Goal: Task Accomplishment & Management: Use online tool/utility

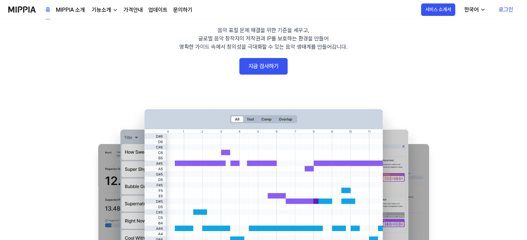
scroll to position [35, 0]
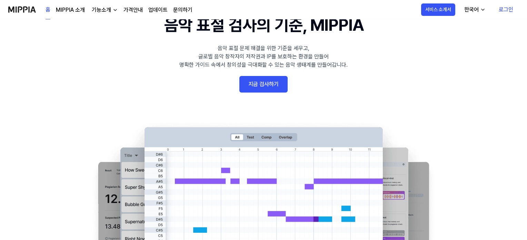
click at [257, 84] on link "지금 검사하기" at bounding box center [264, 84] width 48 height 17
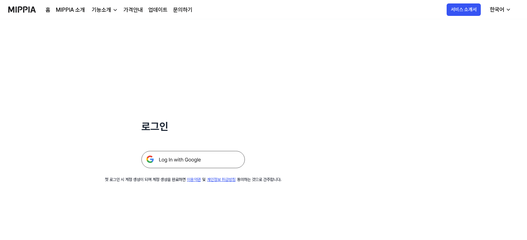
drag, startPoint x: 191, startPoint y: 157, endPoint x: 295, endPoint y: 108, distance: 115.7
click at [191, 157] on img at bounding box center [194, 159] width 104 height 17
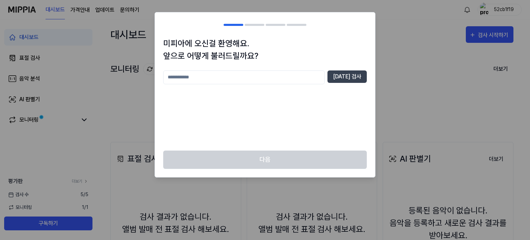
click at [235, 76] on input "text" at bounding box center [244, 77] width 162 height 14
click at [250, 73] on input "text" at bounding box center [244, 77] width 162 height 14
type input "*"
type input "***"
click at [357, 78] on button "[DATE] 검사" at bounding box center [347, 76] width 39 height 12
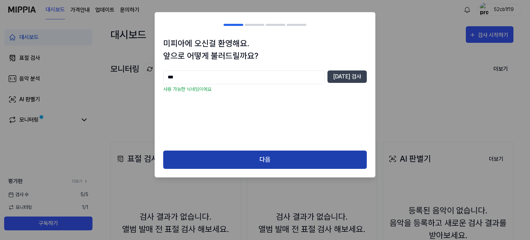
click at [276, 158] on button "다음" at bounding box center [265, 159] width 204 height 18
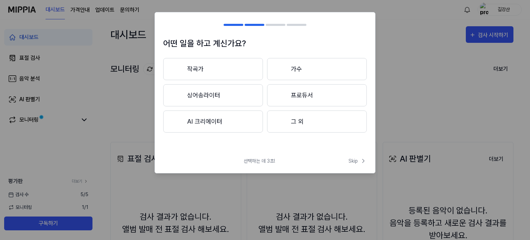
click at [200, 71] on button "작곡가" at bounding box center [213, 69] width 100 height 22
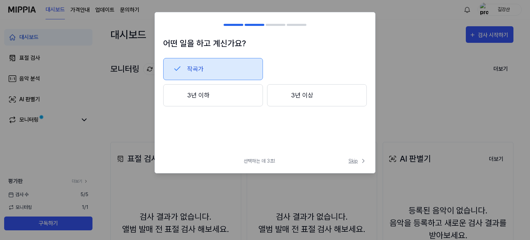
click at [362, 160] on icon at bounding box center [363, 160] width 7 height 7
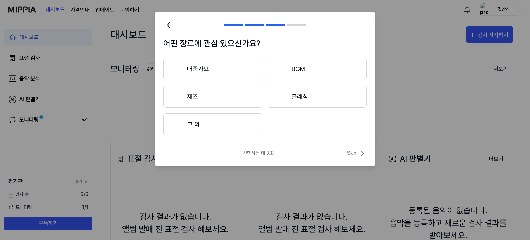
click at [198, 69] on button "대중가요" at bounding box center [212, 69] width 99 height 22
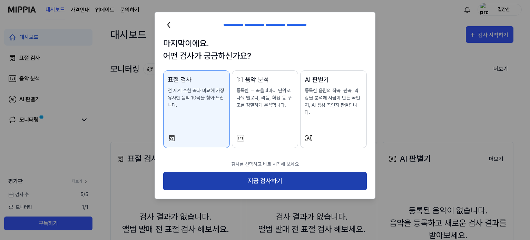
click at [278, 175] on button "지금 검사하기" at bounding box center [265, 181] width 204 height 18
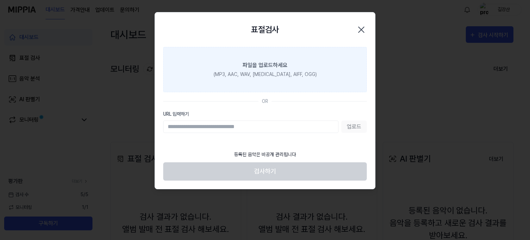
click at [289, 66] on label "파일을 업로드하세요 (MP3, AAC, WAV, [MEDICAL_DATA], AIFF, OGG)" at bounding box center [265, 69] width 204 height 45
click at [0, 0] on input "파일을 업로드하세요 (MP3, AAC, WAV, [MEDICAL_DATA], AIFF, OGG)" at bounding box center [0, 0] width 0 height 0
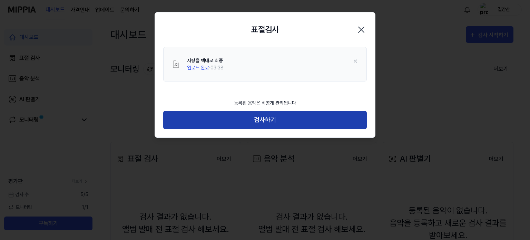
click at [265, 121] on button "검사하기" at bounding box center [265, 120] width 204 height 18
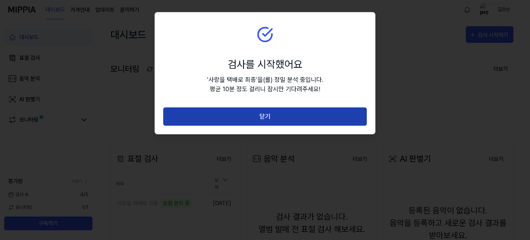
click at [267, 117] on button "닫기" at bounding box center [265, 116] width 204 height 18
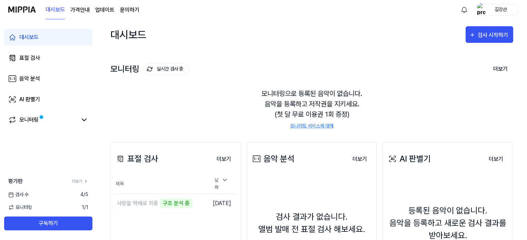
scroll to position [35, 0]
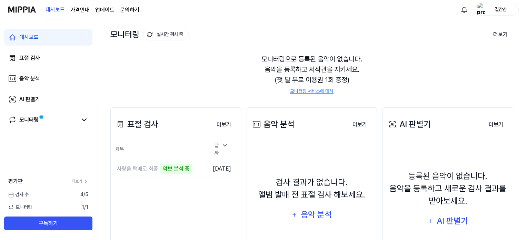
click at [84, 11] on page\) "가격안내" at bounding box center [79, 10] width 19 height 8
click at [80, 121] on icon at bounding box center [84, 120] width 8 height 8
click at [82, 120] on icon at bounding box center [84, 120] width 4 height 2
click at [317, 214] on div "음악 분석" at bounding box center [316, 214] width 33 height 13
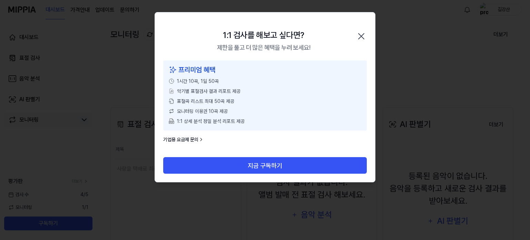
click at [360, 38] on icon "button" at bounding box center [362, 36] width 6 height 6
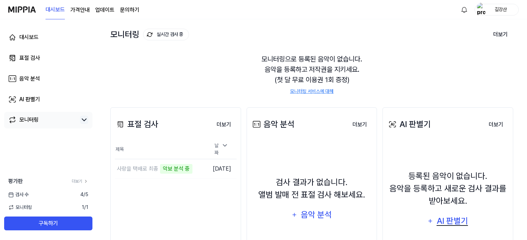
click at [449, 216] on div "AI 판별기" at bounding box center [452, 220] width 33 height 13
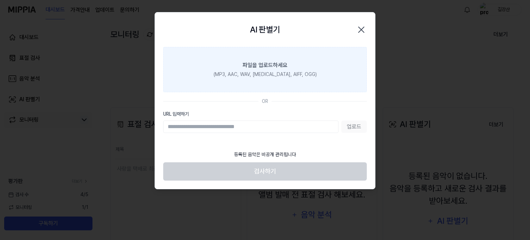
click at [286, 74] on div "(MP3, AAC, WAV, [MEDICAL_DATA], AIFF, OGG)" at bounding box center [265, 74] width 103 height 7
click at [0, 0] on input "파일을 업로드하세요 (MP3, AAC, WAV, [MEDICAL_DATA], AIFF, OGG)" at bounding box center [0, 0] width 0 height 0
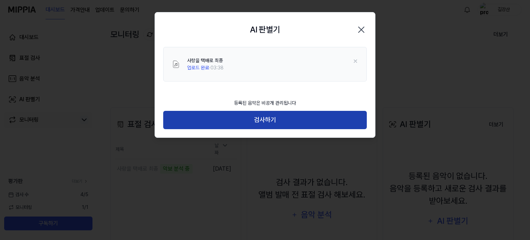
click at [260, 124] on button "검사하기" at bounding box center [265, 120] width 204 height 18
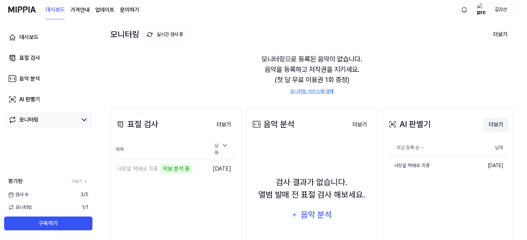
click at [494, 124] on button "더보기" at bounding box center [497, 125] width 26 height 14
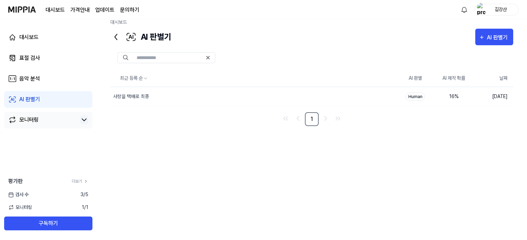
scroll to position [9, 0]
click at [485, 37] on icon "button" at bounding box center [482, 37] width 6 height 8
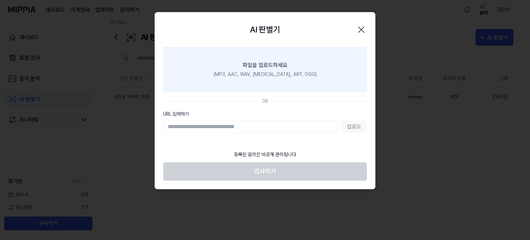
click at [279, 73] on div "(MP3, AAC, WAV, [MEDICAL_DATA], AIFF, OGG)" at bounding box center [265, 74] width 103 height 7
click at [0, 0] on input "파일을 업로드하세요 (MP3, AAC, WAV, [MEDICAL_DATA], AIFF, OGG)" at bounding box center [0, 0] width 0 height 0
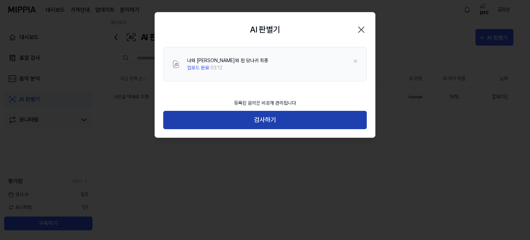
click at [264, 120] on button "검사하기" at bounding box center [265, 120] width 204 height 18
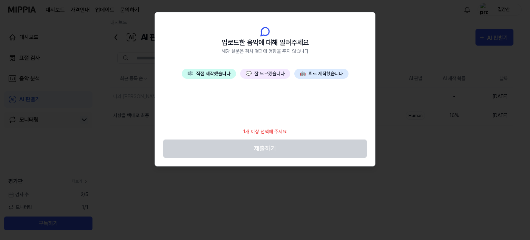
click at [203, 71] on button "🎼 직접 제작했습니다" at bounding box center [209, 74] width 54 height 10
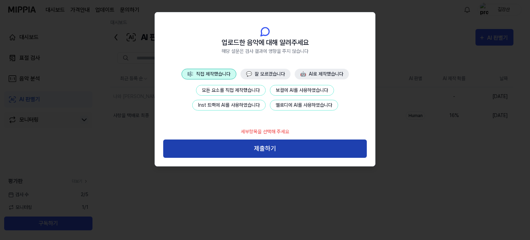
click at [274, 150] on button "제출하기" at bounding box center [265, 148] width 204 height 18
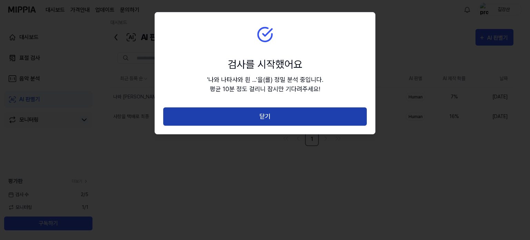
click at [297, 119] on button "닫기" at bounding box center [265, 116] width 204 height 18
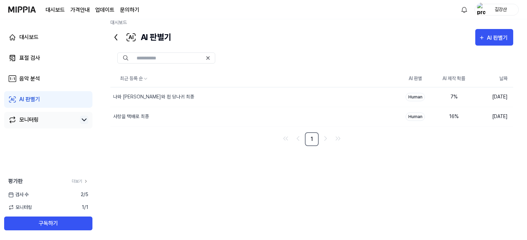
click at [230, 146] on div "최근 등록 순 AI 판별 AI 제작 확률 날짜 나와 나타샤와 흰 당나귀 최종 삭제 Human 7 % [DATE] 사랑을 택배로 최종 삭제 Hu…" at bounding box center [311, 148] width 403 height 156
click at [23, 58] on div "표절 검사" at bounding box center [29, 58] width 21 height 8
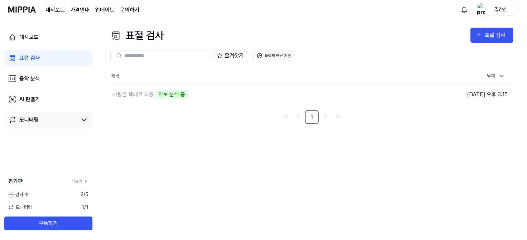
scroll to position [0, 0]
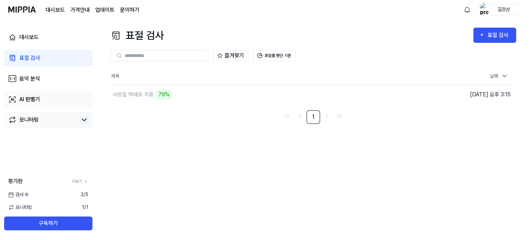
drag, startPoint x: 16, startPoint y: 98, endPoint x: 32, endPoint y: 95, distance: 16.3
click at [16, 98] on icon at bounding box center [12, 99] width 8 height 8
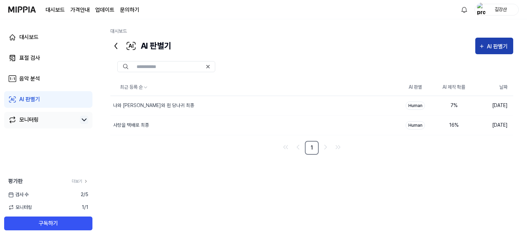
click at [496, 46] on div "AI 판별기" at bounding box center [498, 46] width 23 height 9
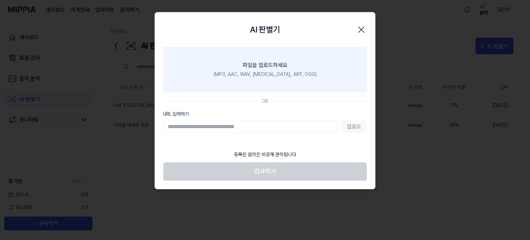
click at [280, 75] on div "(MP3, AAC, WAV, [MEDICAL_DATA], AIFF, OGG)" at bounding box center [265, 74] width 103 height 7
click at [0, 0] on input "파일을 업로드하세요 (MP3, AAC, WAV, [MEDICAL_DATA], AIFF, OGG)" at bounding box center [0, 0] width 0 height 0
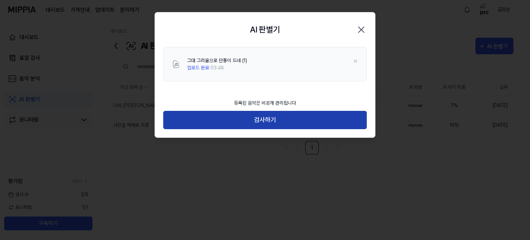
click at [273, 120] on button "검사하기" at bounding box center [265, 120] width 204 height 18
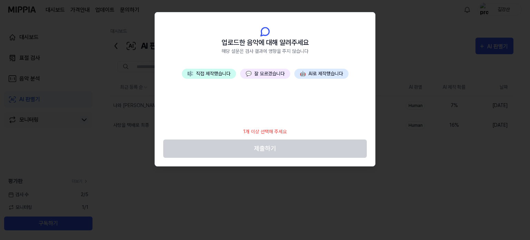
click at [215, 76] on button "🎼 직접 제작했습니다" at bounding box center [209, 74] width 54 height 10
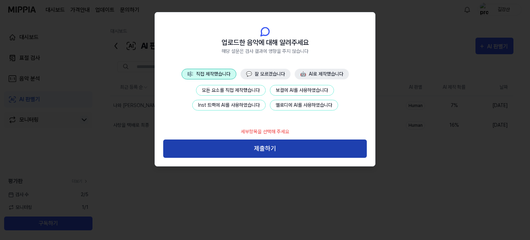
click at [266, 145] on button "제출하기" at bounding box center [265, 148] width 204 height 18
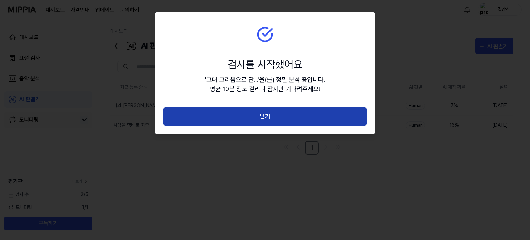
click at [296, 119] on button "닫기" at bounding box center [265, 116] width 204 height 18
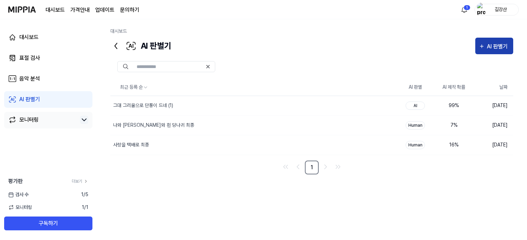
click at [490, 46] on div "AI 판별기" at bounding box center [498, 46] width 23 height 9
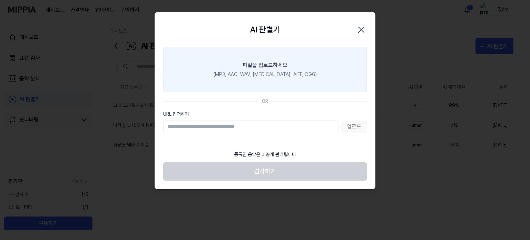
click at [274, 74] on div "(MP3, AAC, WAV, [MEDICAL_DATA], AIFF, OGG)" at bounding box center [265, 74] width 103 height 7
click at [0, 0] on input "파일을 업로드하세요 (MP3, AAC, WAV, [MEDICAL_DATA], AIFF, OGG)" at bounding box center [0, 0] width 0 height 0
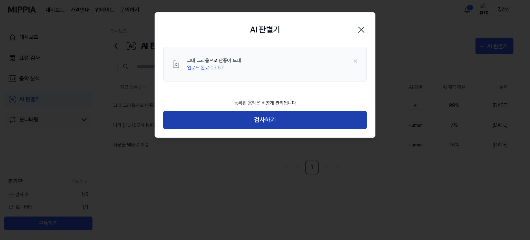
click at [297, 123] on button "검사하기" at bounding box center [265, 120] width 204 height 18
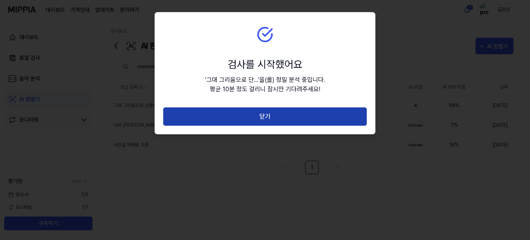
click at [299, 116] on button "닫기" at bounding box center [265, 116] width 204 height 18
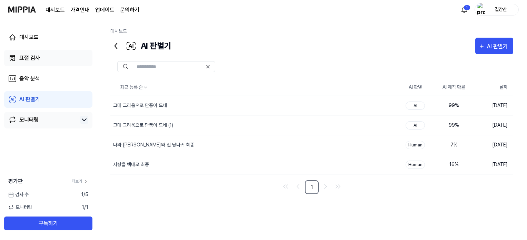
click at [26, 60] on div "표절 검사" at bounding box center [29, 58] width 21 height 8
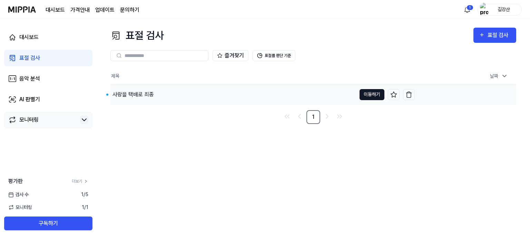
click at [369, 92] on button "이동하기" at bounding box center [372, 94] width 25 height 11
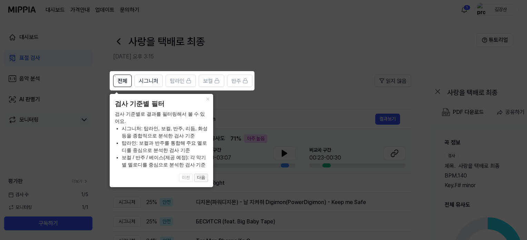
click at [202, 179] on button "다음" at bounding box center [201, 178] width 14 height 8
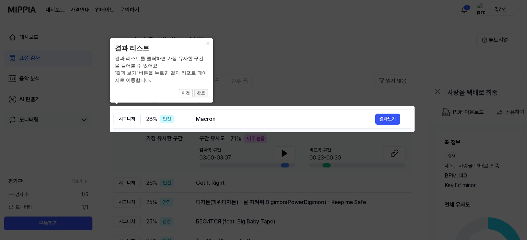
click at [201, 95] on button "완료" at bounding box center [201, 93] width 14 height 8
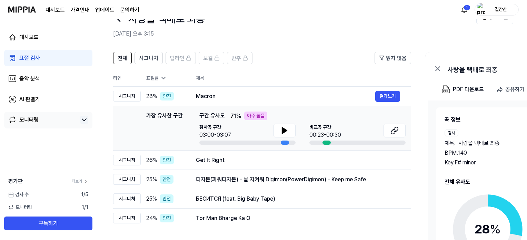
scroll to position [35, 0]
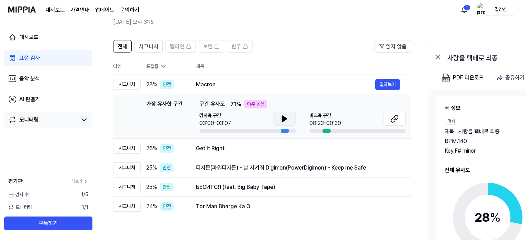
click at [284, 118] on icon at bounding box center [284, 119] width 5 height 6
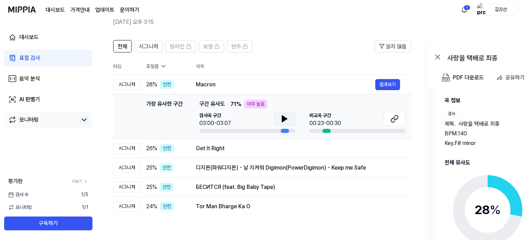
scroll to position [11, 0]
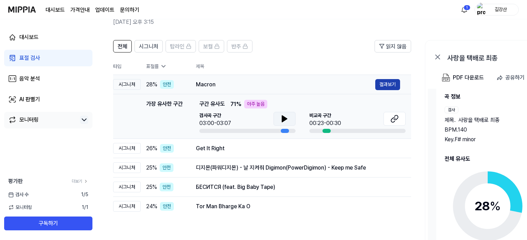
click at [387, 83] on button "결과보기" at bounding box center [388, 84] width 25 height 11
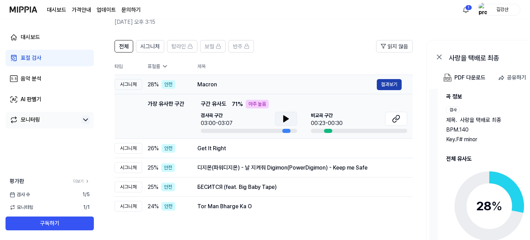
scroll to position [0, 0]
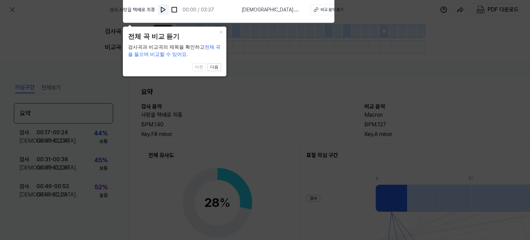
click at [167, 9] on img at bounding box center [163, 9] width 7 height 7
click at [320, 9] on div "비교 음악 듣기" at bounding box center [331, 10] width 23 height 6
click at [217, 67] on button "다음" at bounding box center [214, 67] width 14 height 8
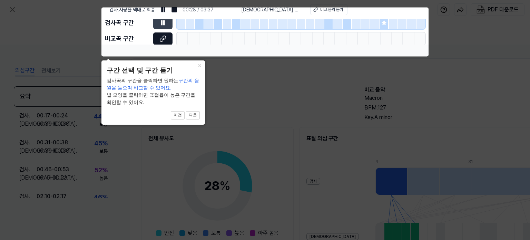
click at [163, 38] on icon at bounding box center [161, 40] width 3 height 4
click at [188, 117] on button "다음" at bounding box center [193, 115] width 14 height 8
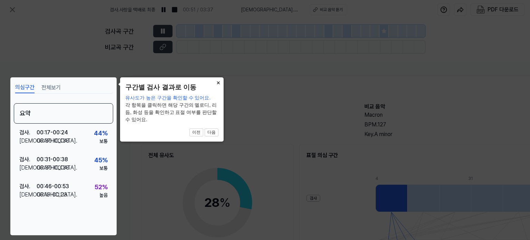
click at [217, 82] on button "×" at bounding box center [218, 82] width 11 height 10
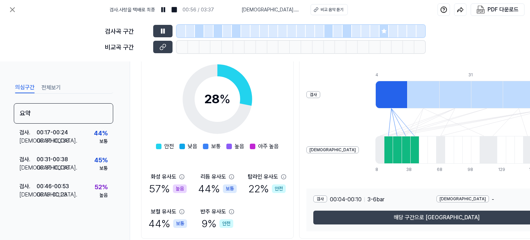
scroll to position [130, 0]
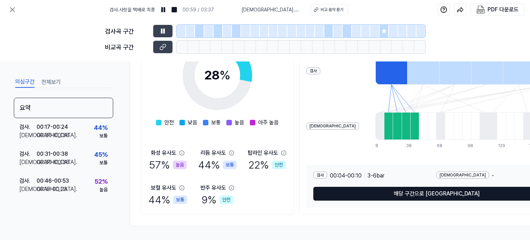
click at [440, 193] on button "해당 구간으로 [GEOGRAPHIC_DATA]" at bounding box center [436, 194] width 246 height 14
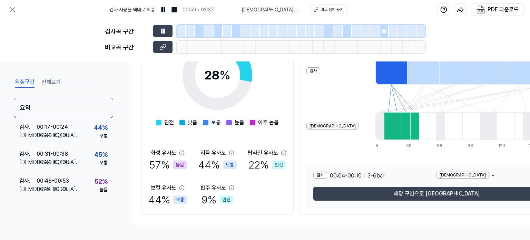
scroll to position [220, 0]
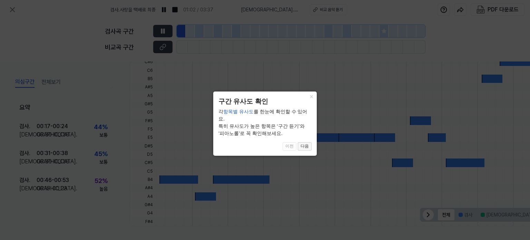
click at [305, 142] on button "다음" at bounding box center [305, 146] width 14 height 8
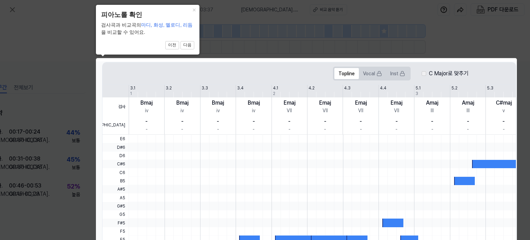
scroll to position [220, 30]
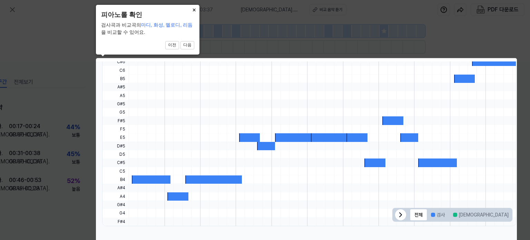
click at [192, 9] on button "×" at bounding box center [193, 10] width 11 height 10
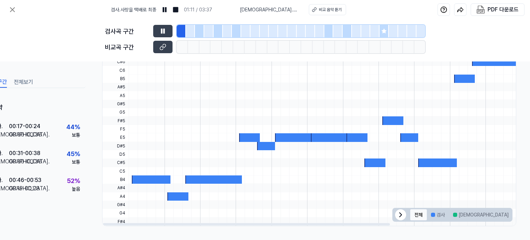
click at [416, 215] on button "전체" at bounding box center [418, 214] width 17 height 11
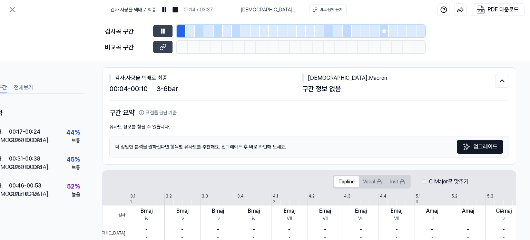
scroll to position [0, 30]
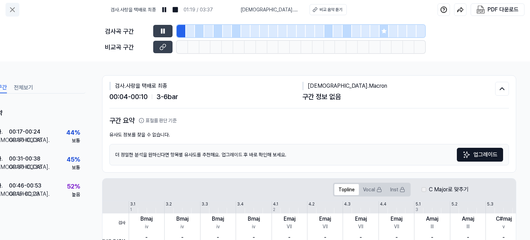
click at [11, 8] on icon at bounding box center [12, 10] width 4 height 4
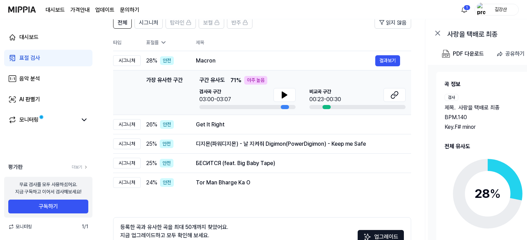
scroll to position [39, 0]
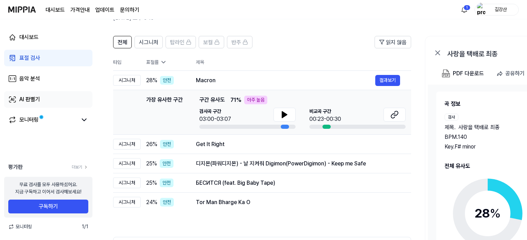
click at [26, 96] on div "AI 판별기" at bounding box center [29, 99] width 21 height 8
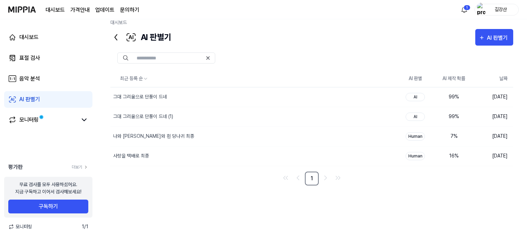
click at [55, 9] on link "대시보드" at bounding box center [55, 10] width 19 height 8
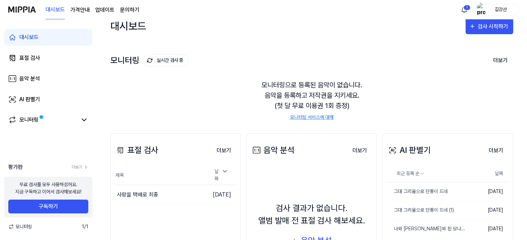
scroll to position [43, 0]
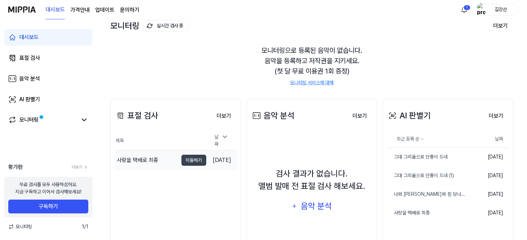
click at [136, 159] on div "사랑을 택배로 최종" at bounding box center [137, 160] width 41 height 8
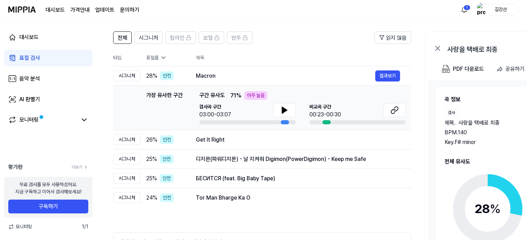
scroll to position [0, 0]
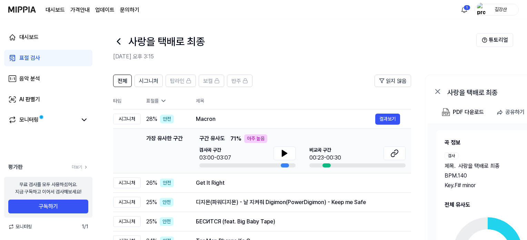
click at [198, 103] on th "제목" at bounding box center [303, 100] width 215 height 17
click at [155, 104] on div "표절률" at bounding box center [165, 100] width 39 height 7
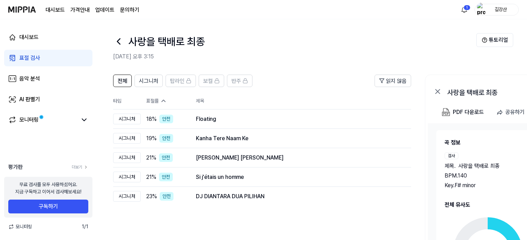
scroll to position [0, 1]
click at [118, 103] on th "타입" at bounding box center [127, 100] width 28 height 17
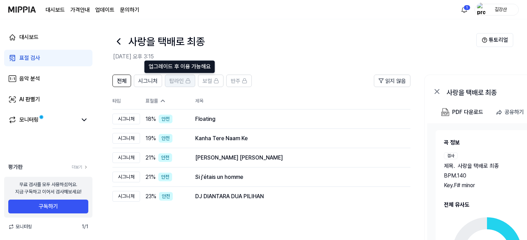
click at [176, 80] on span "탑라인" at bounding box center [176, 81] width 14 height 8
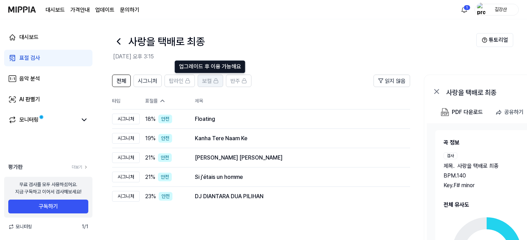
click at [209, 82] on span "보컬" at bounding box center [207, 81] width 10 height 8
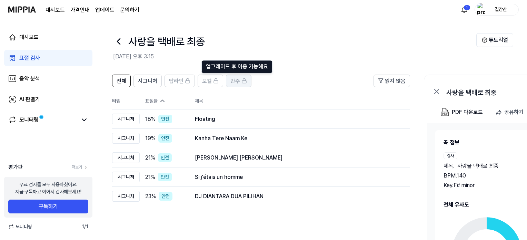
scroll to position [0, 2]
click at [238, 83] on div "반주" at bounding box center [238, 80] width 17 height 9
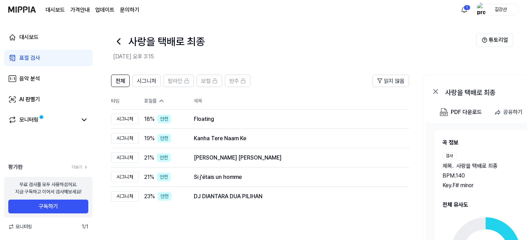
click at [323, 72] on div "전체 시그니처 탑라인 보컬 반주 읽지 않음 전체 시그니처 탑라인 보컬 반주 타입 표절률 제목 표절률 읽지 않음 시그니처 18 % 안전 Floa…" at bounding box center [373, 208] width 556 height 280
click at [33, 57] on div "표절 검사" at bounding box center [29, 58] width 21 height 8
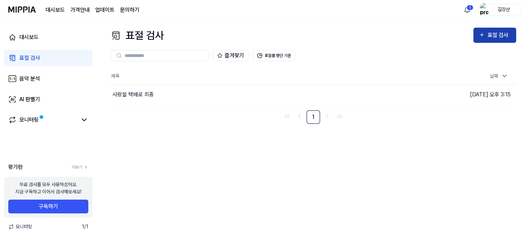
click at [499, 32] on div "표절 검사" at bounding box center [499, 35] width 23 height 9
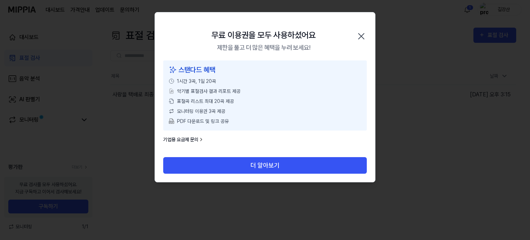
click at [362, 38] on icon "button" at bounding box center [361, 36] width 11 height 11
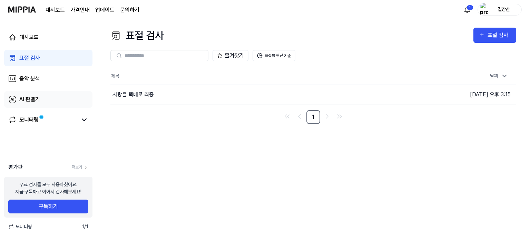
click at [31, 102] on div "AI 판별기" at bounding box center [29, 99] width 21 height 8
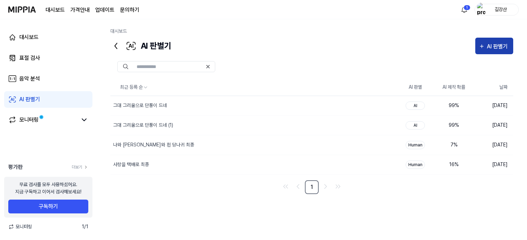
click at [502, 46] on div "AI 판별기" at bounding box center [498, 46] width 23 height 9
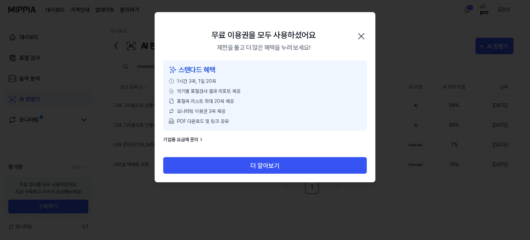
click at [361, 34] on icon "button" at bounding box center [361, 36] width 11 height 11
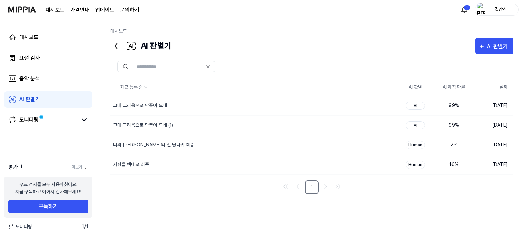
click at [374, 35] on div "대시보드" at bounding box center [311, 33] width 403 height 10
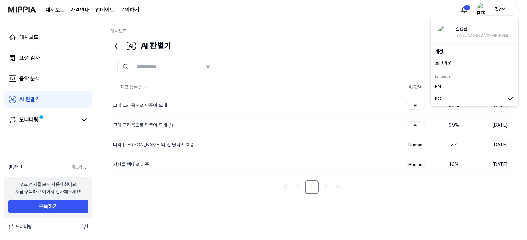
click at [502, 7] on div "길강산" at bounding box center [501, 10] width 27 height 8
click at [450, 61] on button "로그아웃" at bounding box center [474, 62] width 79 height 7
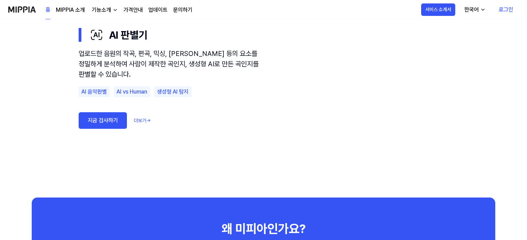
scroll to position [483, 0]
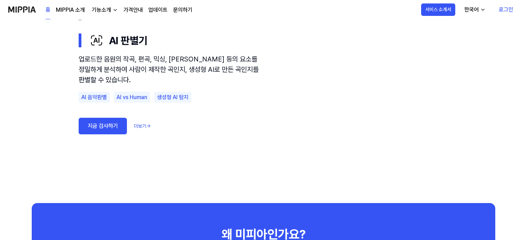
click at [139, 127] on link "더보기 →" at bounding box center [142, 126] width 17 height 7
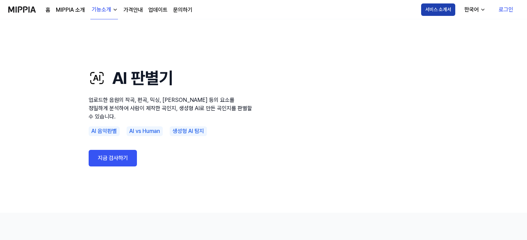
click at [445, 10] on button "서비스 소개서" at bounding box center [438, 9] width 34 height 12
click at [510, 74] on use "AI 판별기 업로드한 음원의 작곡, 편곡, 믹싱, 마스터링 등의 요소를 정밀하게 분석하여 사람이 제작한 곡인지, 생성형 AI로 만든 곡인지를 …" at bounding box center [263, 115] width 527 height 193
